Goal: Find specific page/section: Find specific page/section

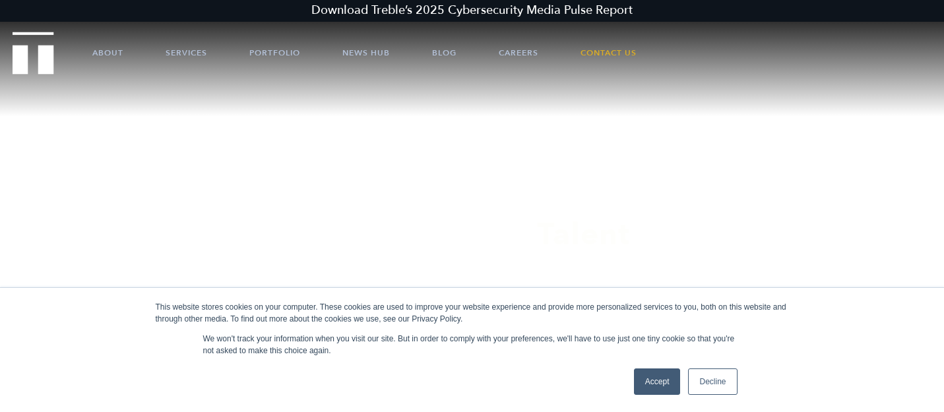
click at [664, 370] on link "Accept" at bounding box center [657, 381] width 47 height 26
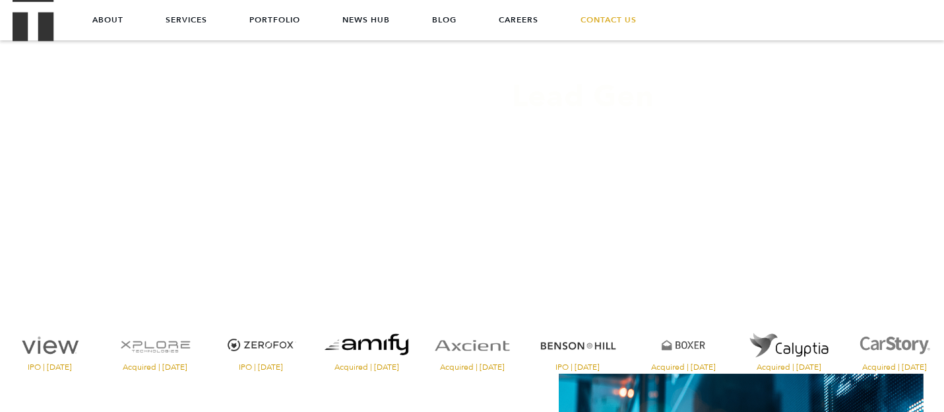
scroll to position [129, 0]
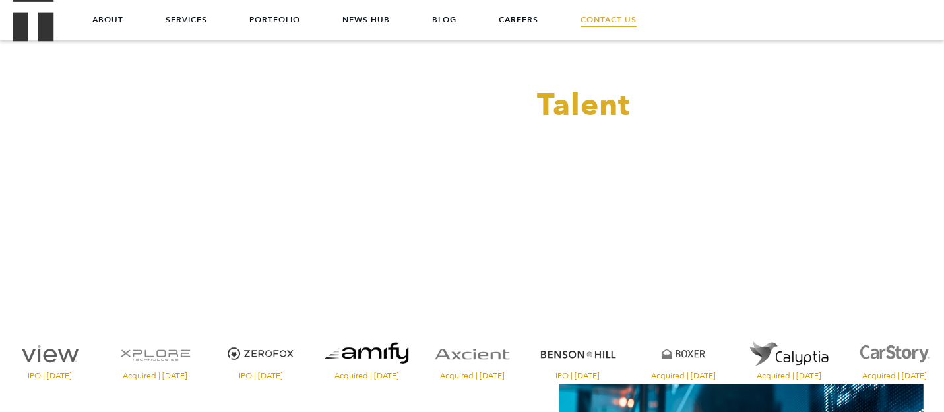
click at [604, 18] on link "Contact Us" at bounding box center [608, 20] width 56 height 40
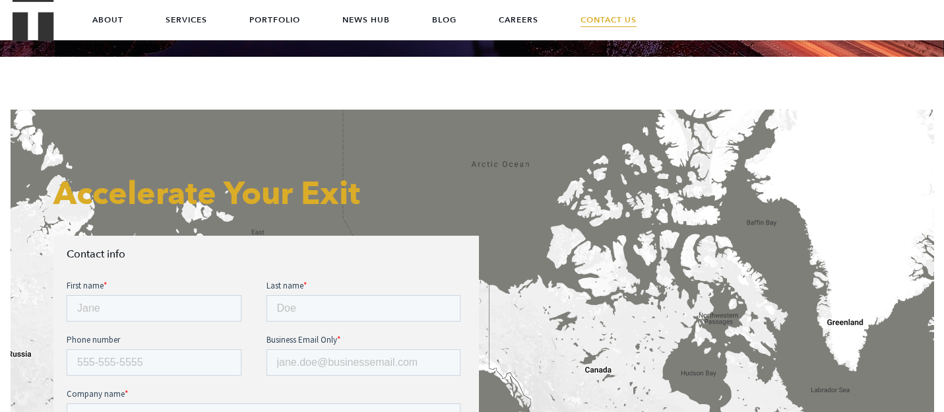
scroll to position [328, 0]
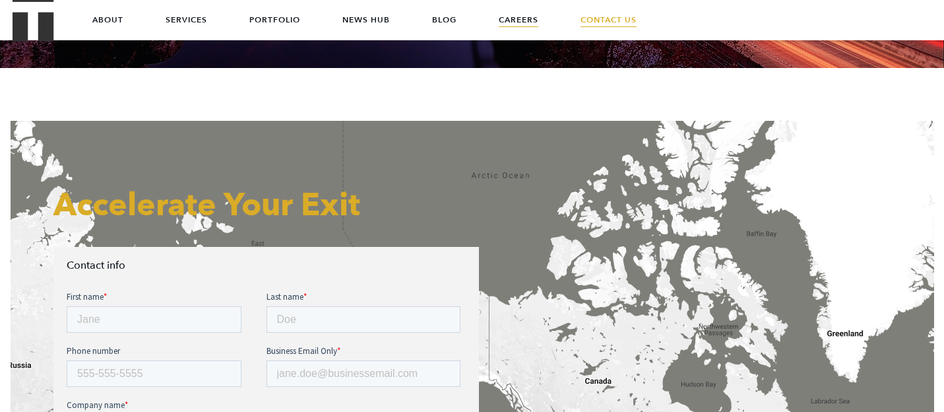
click at [511, 22] on link "Careers" at bounding box center [519, 20] width 40 height 40
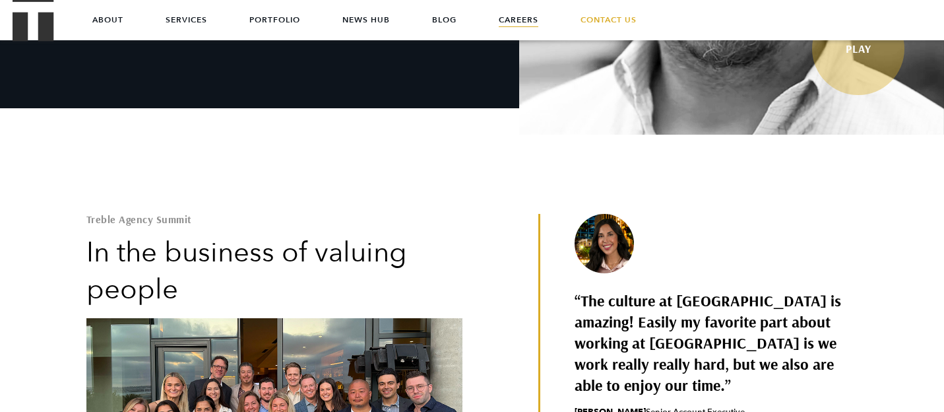
scroll to position [315, 0]
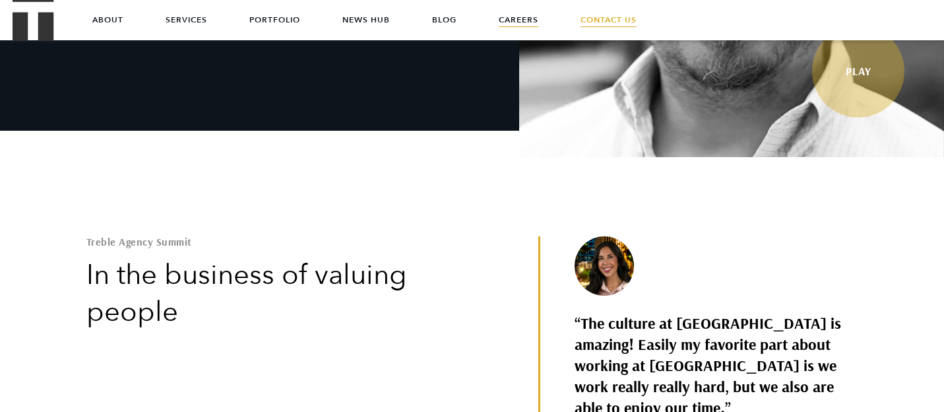
click at [602, 21] on link "Contact Us" at bounding box center [608, 20] width 56 height 40
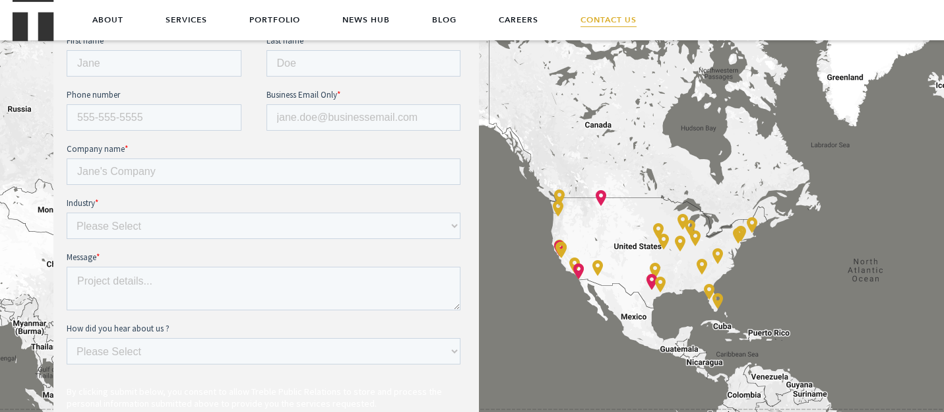
scroll to position [560, 0]
